Goal: Check status: Check status

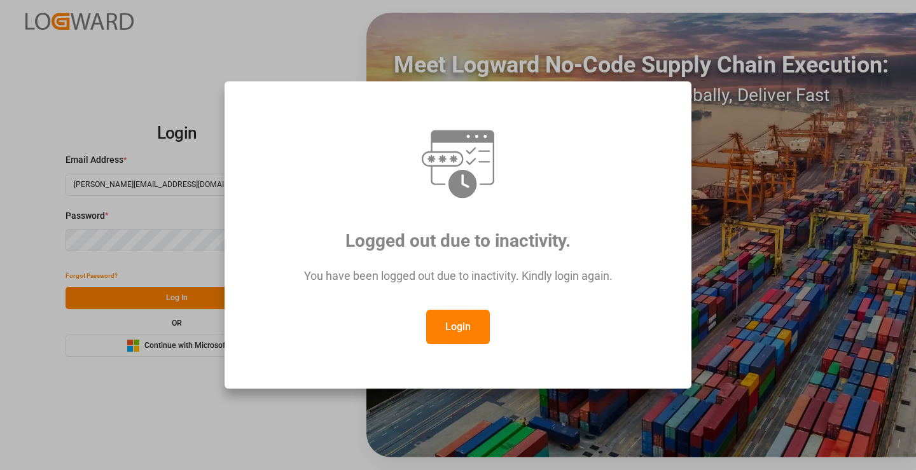
click at [451, 334] on button "Login" at bounding box center [458, 327] width 64 height 34
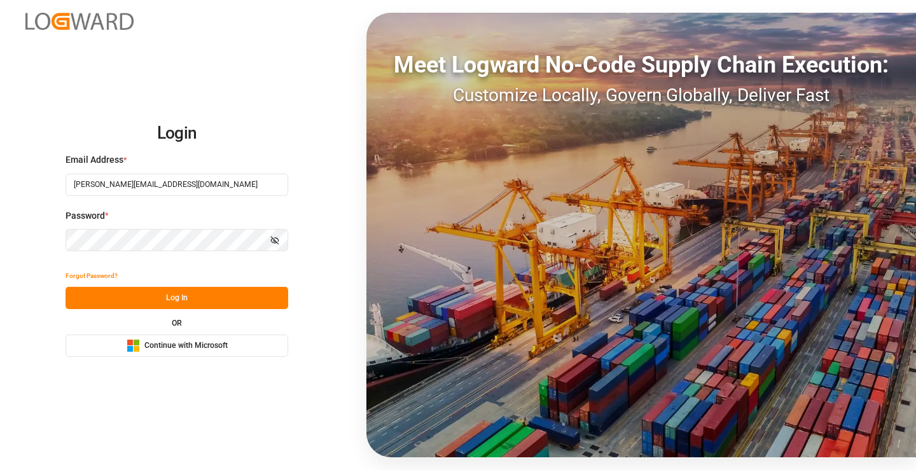
click at [177, 302] on button "Log In" at bounding box center [176, 298] width 223 height 22
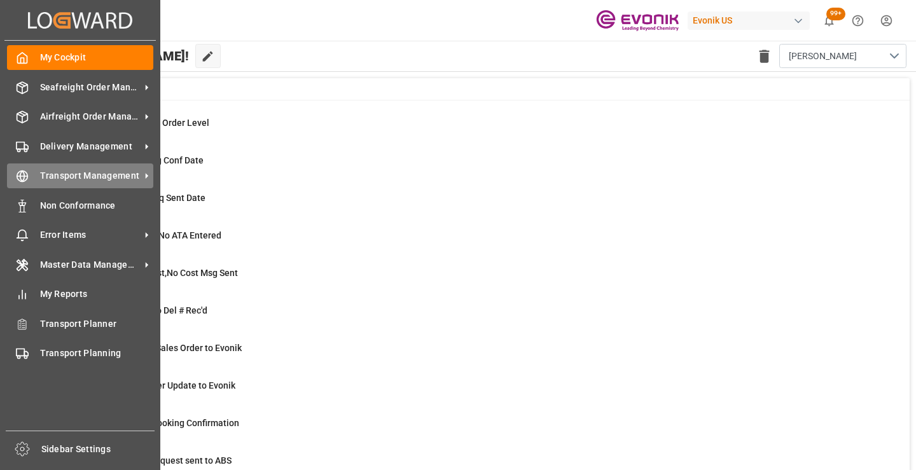
click at [27, 174] on circle at bounding box center [22, 176] width 11 height 11
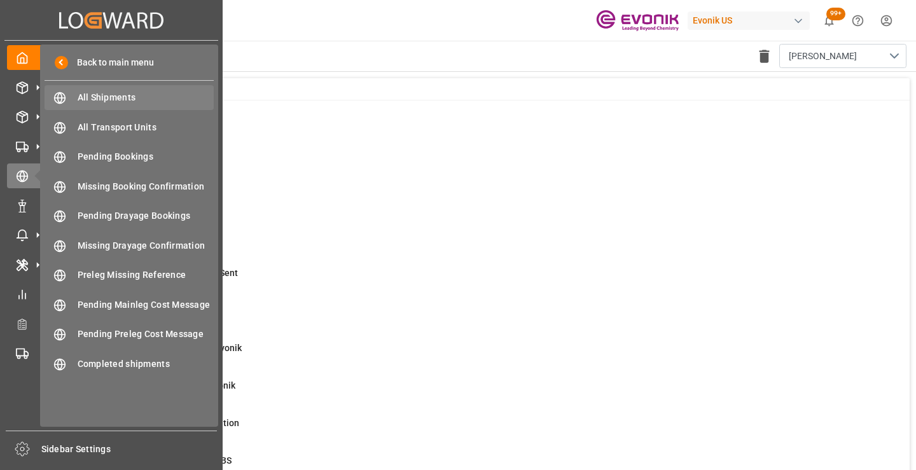
click at [100, 104] on span "All Shipments" at bounding box center [146, 97] width 137 height 13
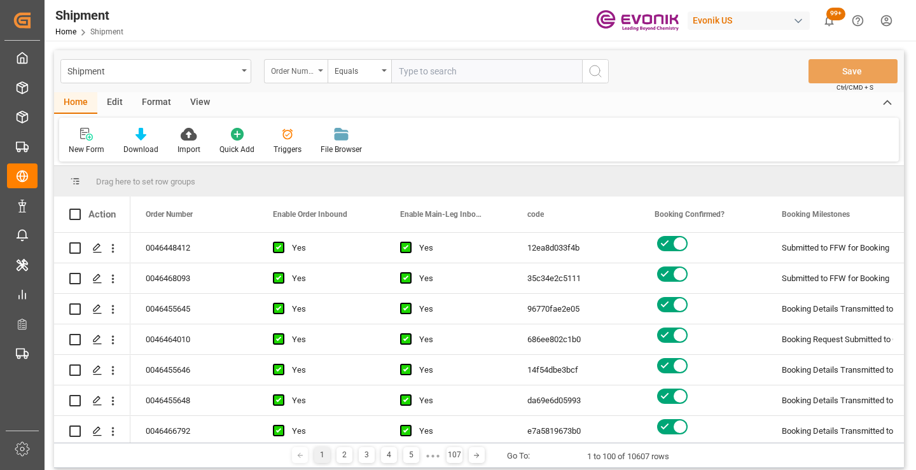
click at [293, 72] on div "Order Number" at bounding box center [292, 69] width 43 height 15
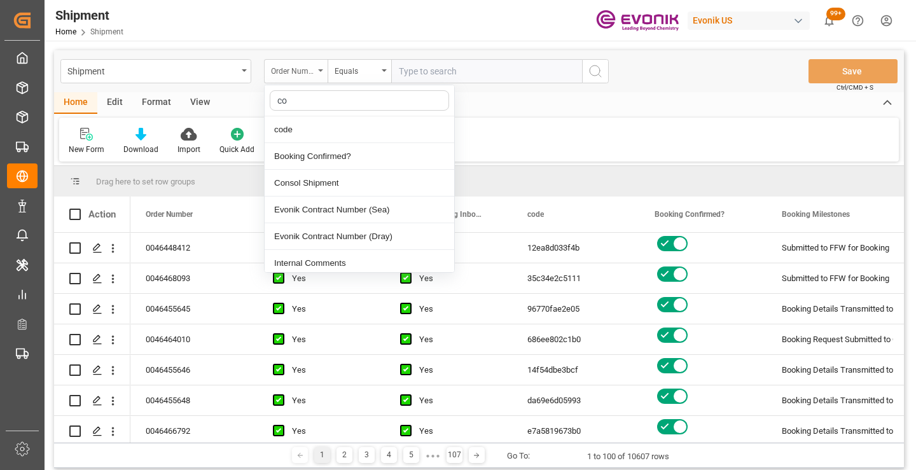
type input "cod"
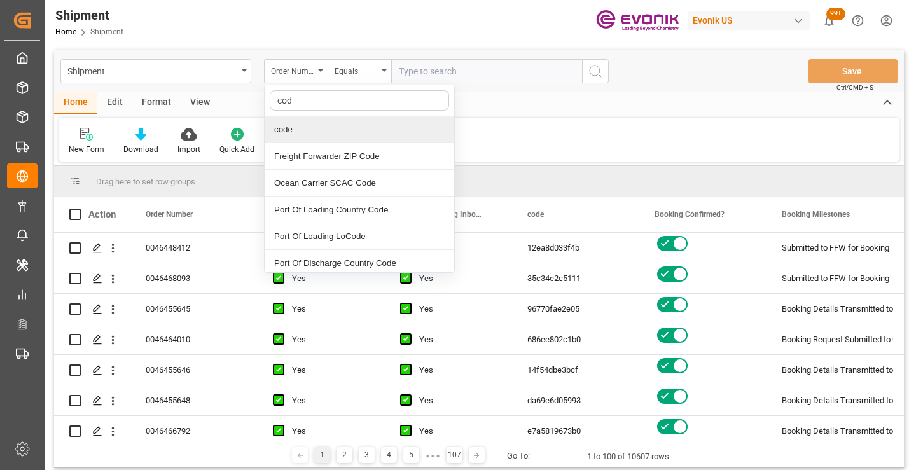
click at [301, 120] on div "code" at bounding box center [358, 129] width 189 height 27
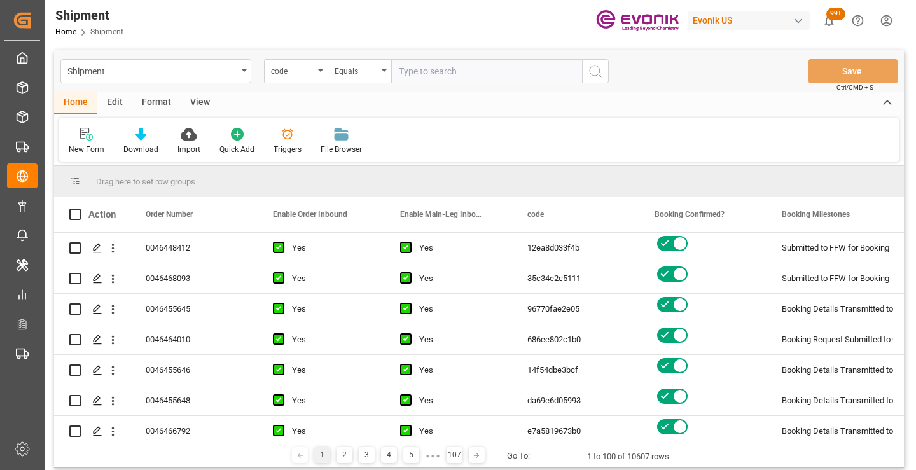
click at [441, 76] on input "text" at bounding box center [486, 71] width 191 height 24
paste input "c3ba99f32447"
type input "c3ba99f32447"
click at [603, 73] on button "search button" at bounding box center [595, 71] width 27 height 24
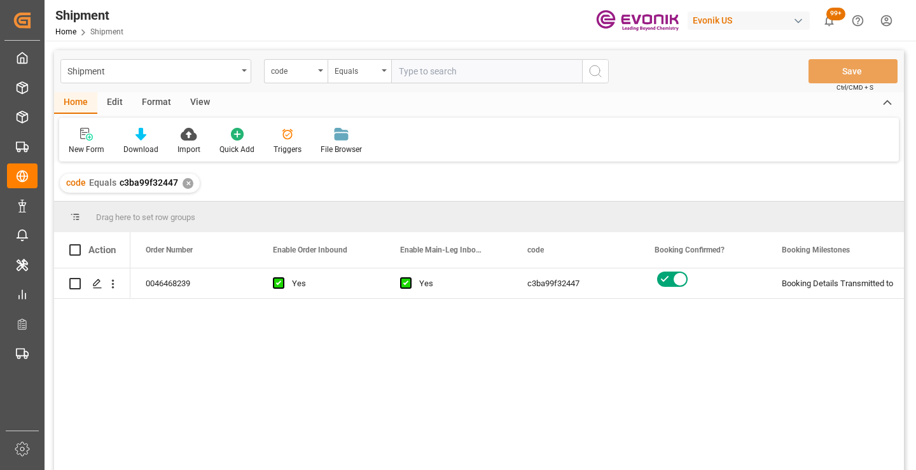
click at [708, 324] on div "0046468239 Yes Yes c3ba99f32447 Booking Details Transmitted to SAP Active No" at bounding box center [516, 373] width 773 height 210
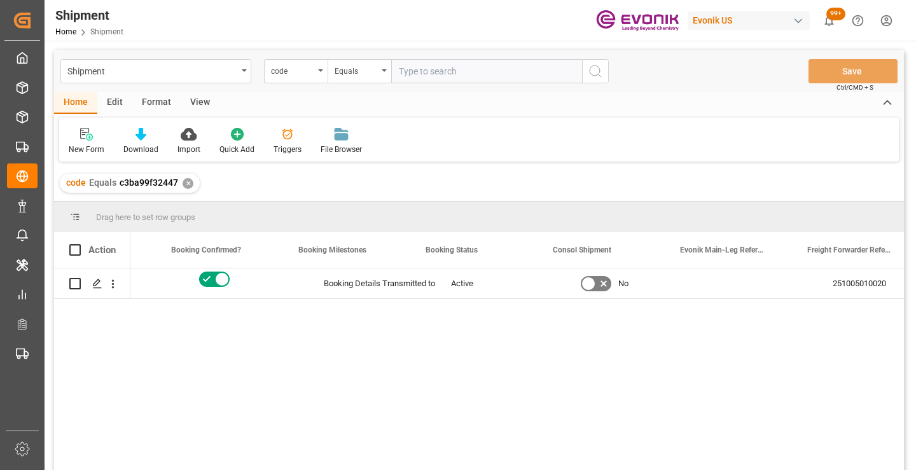
scroll to position [0, 509]
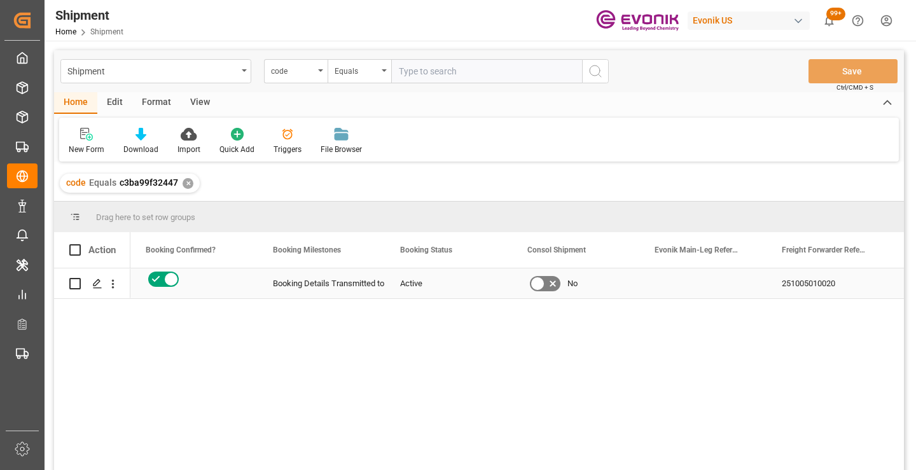
click at [813, 274] on div "251005010020" at bounding box center [829, 283] width 127 height 30
click at [188, 179] on div "✕" at bounding box center [187, 183] width 11 height 11
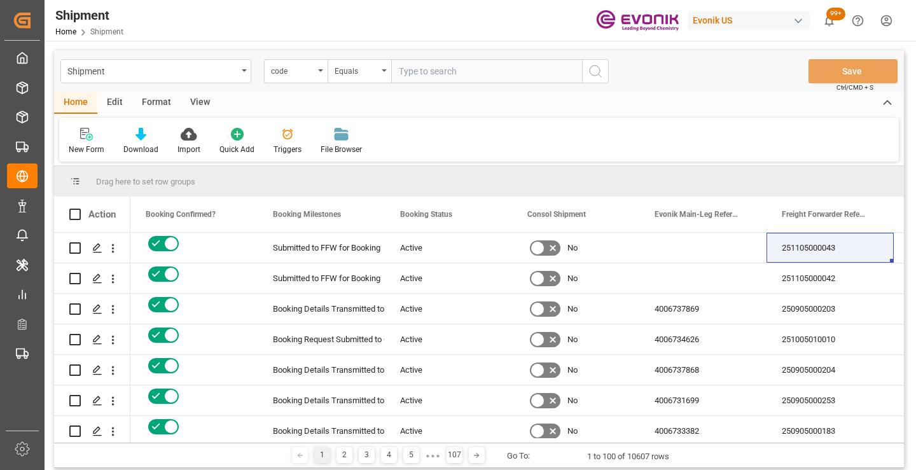
click at [458, 72] on input "text" at bounding box center [486, 71] width 191 height 24
paste input "2d6cd749ddc2"
type input "2d6cd749ddc2"
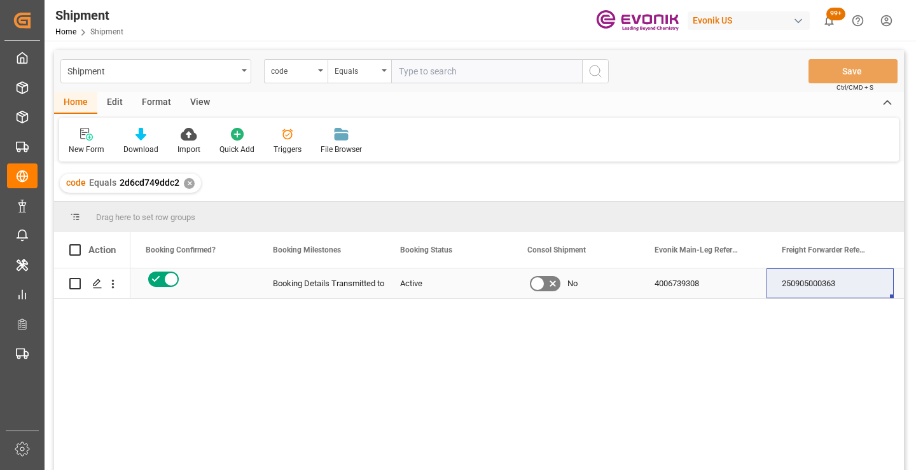
click at [811, 283] on div "250905000363" at bounding box center [829, 283] width 127 height 30
click at [188, 183] on div "✕" at bounding box center [189, 183] width 11 height 11
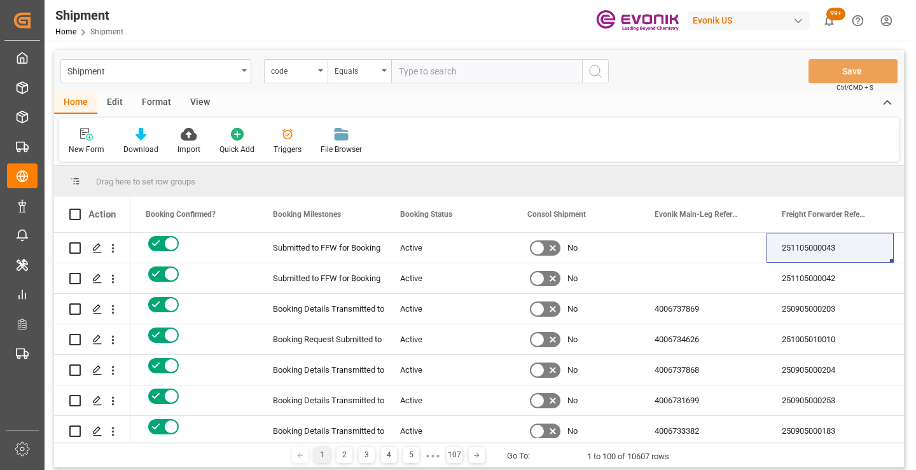
click at [435, 74] on input "text" at bounding box center [486, 71] width 191 height 24
paste input "488170be54d7"
type input "488170be54d7"
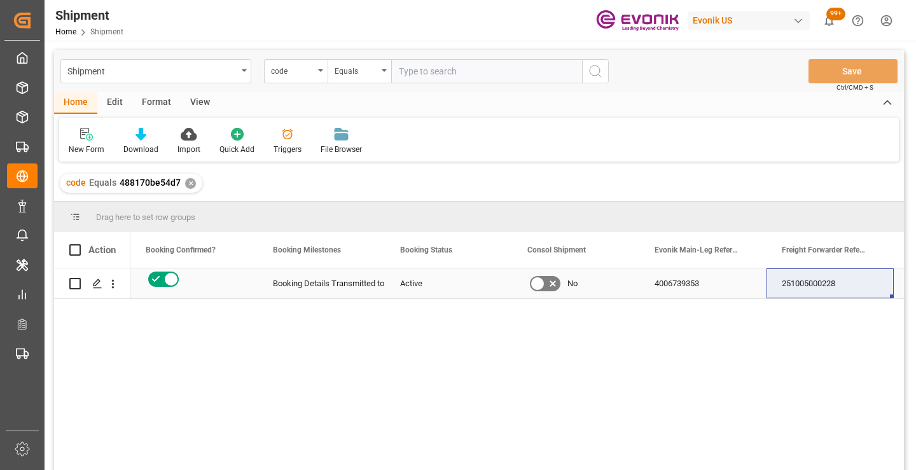
click at [804, 288] on div "251005000228" at bounding box center [829, 283] width 127 height 30
click at [185, 187] on div "✕" at bounding box center [190, 183] width 11 height 11
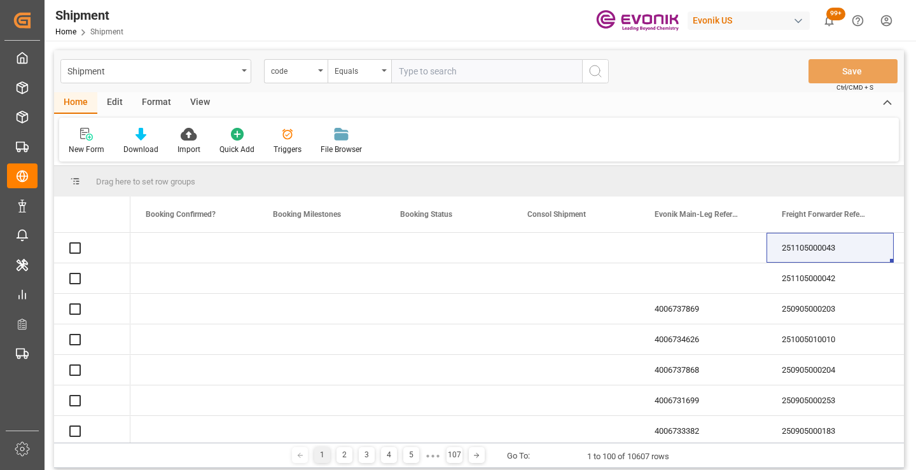
click at [476, 71] on input "text" at bounding box center [486, 71] width 191 height 24
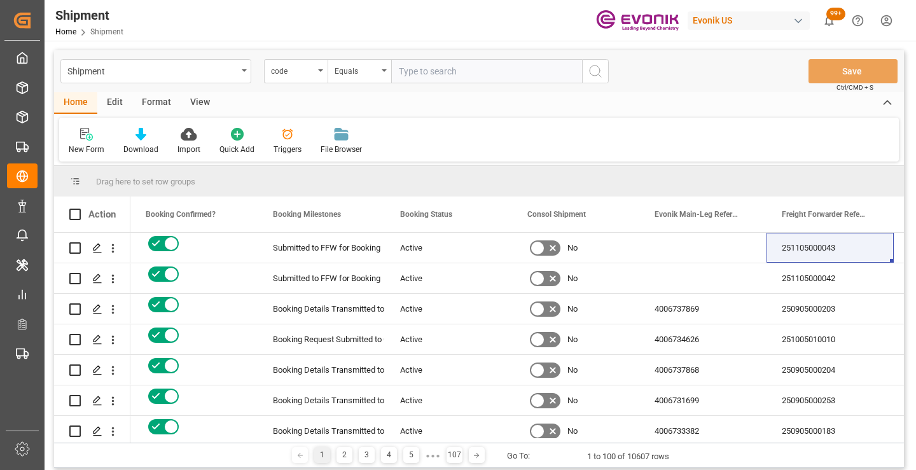
paste input "8f6327f37891"
type input "8f6327f37891"
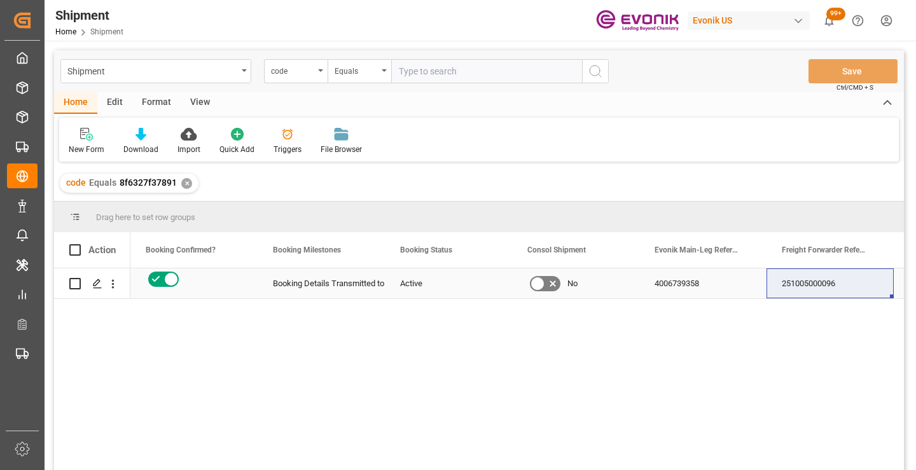
click at [799, 285] on div "251005000096" at bounding box center [829, 283] width 127 height 30
click at [184, 184] on div "✕" at bounding box center [186, 183] width 11 height 11
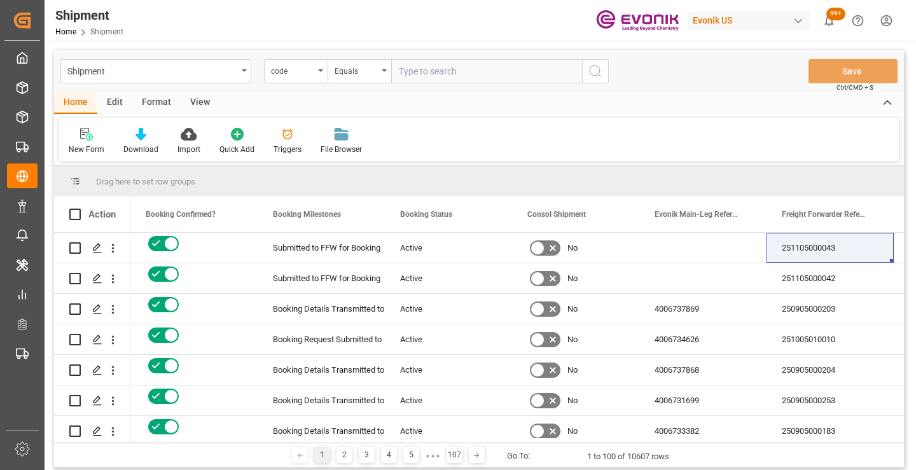
click at [432, 72] on input "text" at bounding box center [486, 71] width 191 height 24
paste input "033875de6225"
type input "033875de6225"
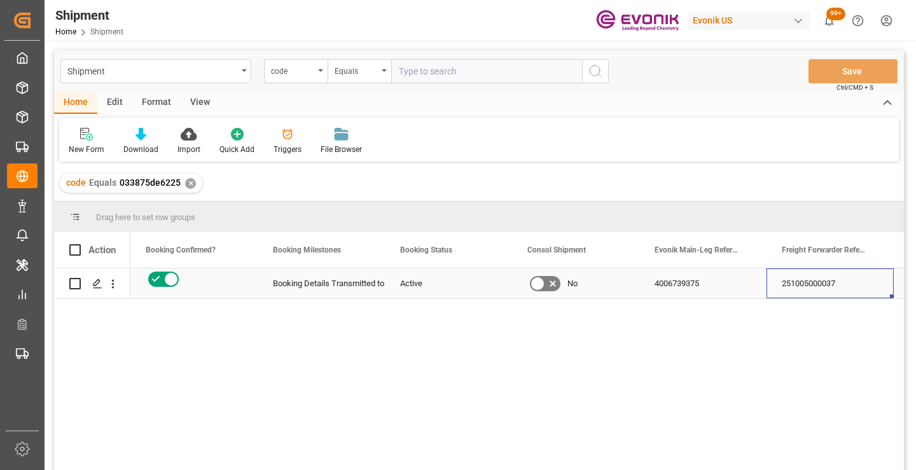
click at [813, 284] on div "251005000037" at bounding box center [829, 283] width 127 height 30
click at [189, 184] on div "✕" at bounding box center [190, 183] width 11 height 11
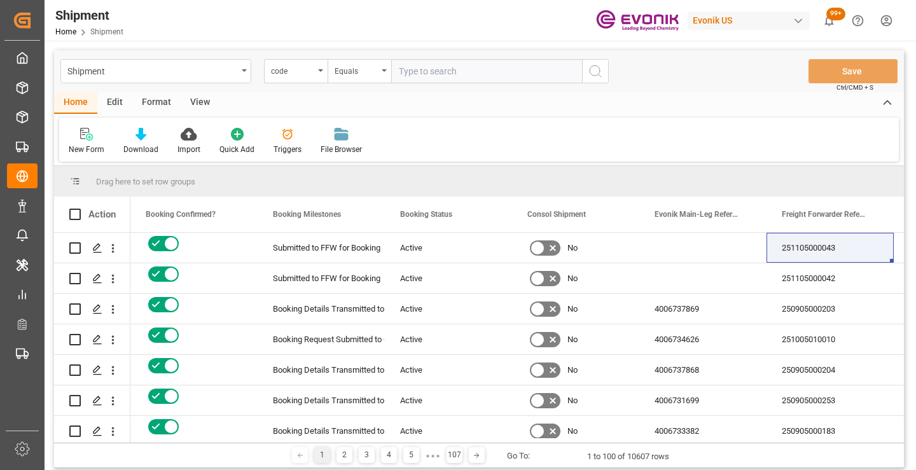
click at [469, 72] on input "text" at bounding box center [486, 71] width 191 height 24
paste input "96e310669cda"
type input "96e310669cda"
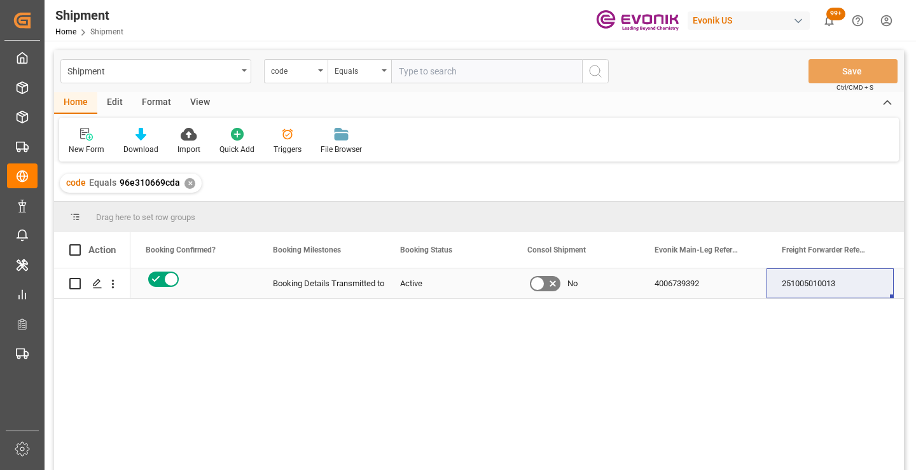
click at [813, 289] on div "251005010013" at bounding box center [829, 283] width 127 height 30
click at [189, 184] on div "✕" at bounding box center [189, 183] width 11 height 11
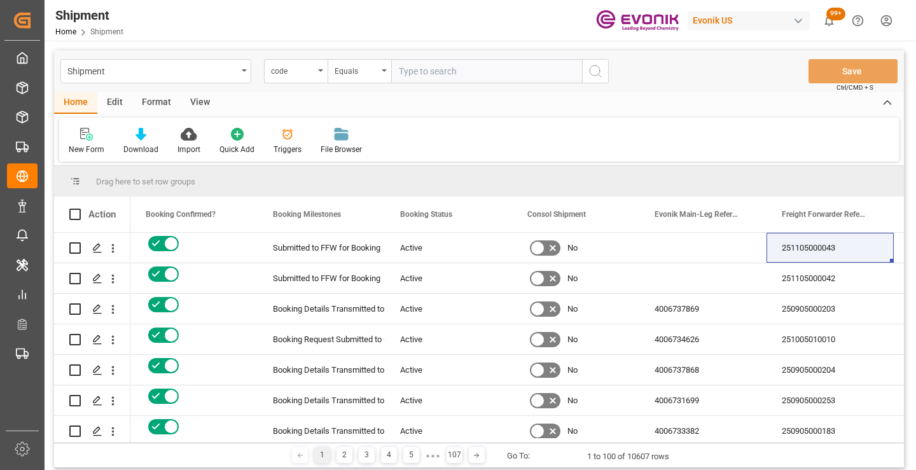
click at [444, 74] on input "text" at bounding box center [486, 71] width 191 height 24
paste input "618bdce3d313"
type input "618bdce3d313"
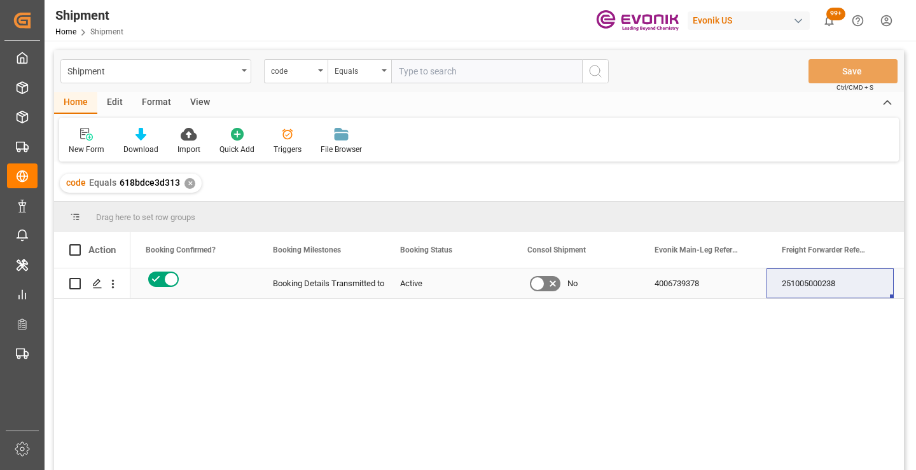
click at [815, 290] on div "251005000238" at bounding box center [829, 283] width 127 height 30
